Goal: Navigation & Orientation: Find specific page/section

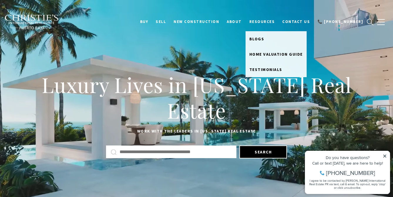
click at [268, 19] on link "Resources" at bounding box center [262, 21] width 33 height 11
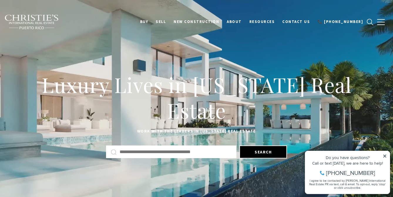
click at [268, 19] on link "Resources" at bounding box center [262, 21] width 33 height 11
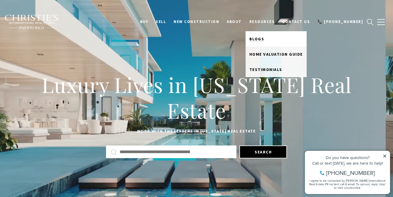
click at [265, 37] on span "Blogs" at bounding box center [257, 38] width 15 height 5
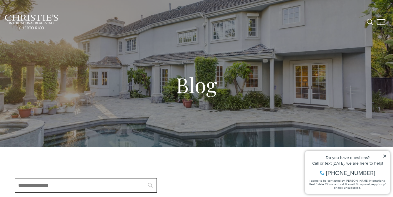
click at [200, 23] on span "New Construction" at bounding box center [197, 21] width 46 height 5
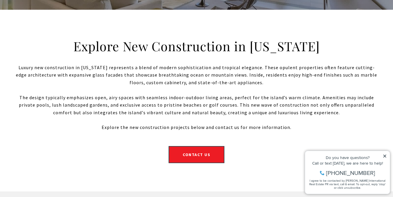
scroll to position [166, 0]
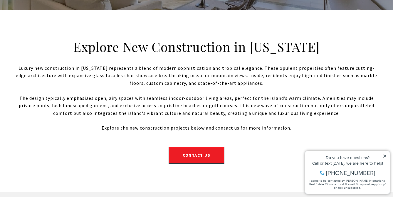
click at [385, 156] on icon at bounding box center [385, 155] width 3 height 3
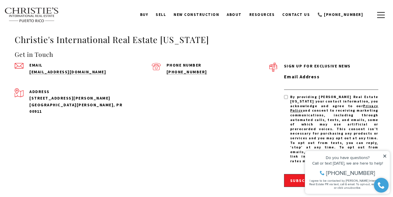
scroll to position [1353, 0]
